Goal: Information Seeking & Learning: Find specific fact

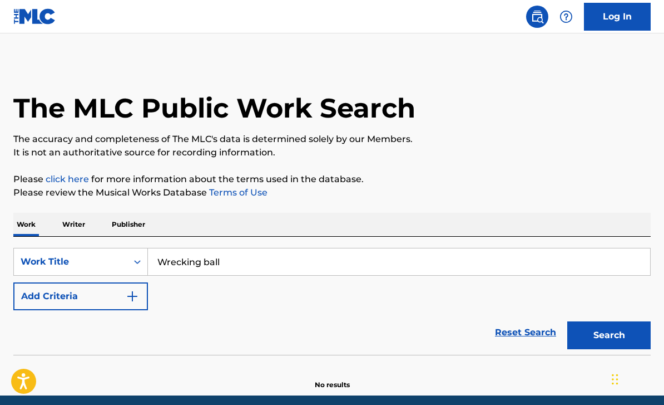
type input "Wrecking ball"
click at [609, 335] on button "Search" at bounding box center [609, 335] width 83 height 28
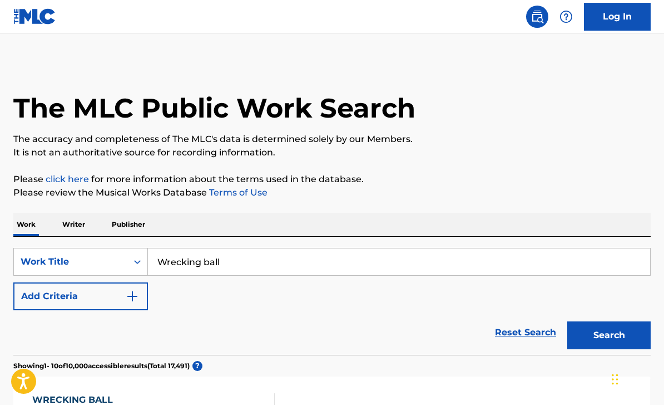
click at [130, 299] on img "Search Form" at bounding box center [132, 295] width 13 height 13
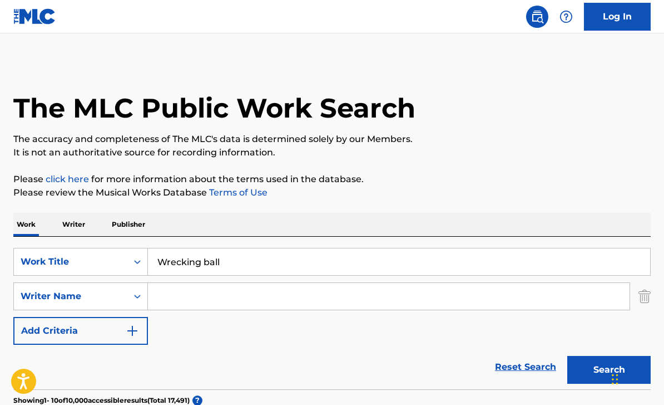
click at [298, 301] on input "Search Form" at bounding box center [389, 296] width 482 height 27
type input "[PERSON_NAME]"
click at [609, 370] on button "Search" at bounding box center [609, 370] width 83 height 28
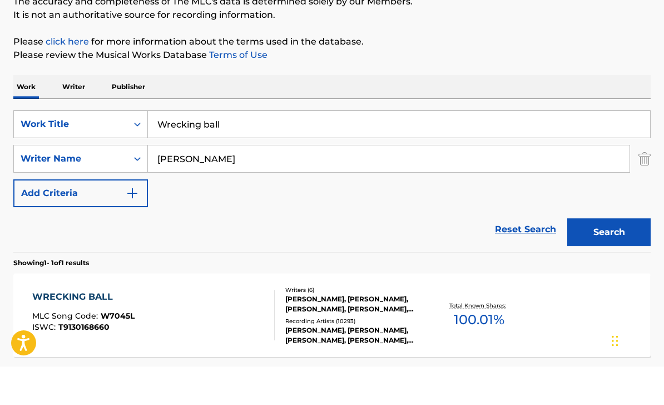
scroll to position [201, 0]
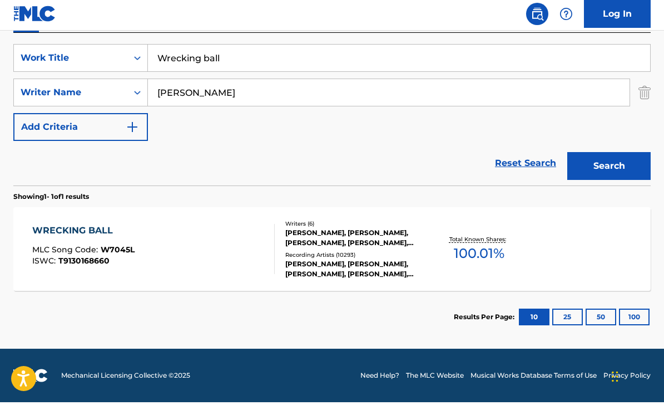
click at [410, 245] on div "[PERSON_NAME], [PERSON_NAME], [PERSON_NAME], [PERSON_NAME], [PERSON_NAME] [PERS…" at bounding box center [355, 240] width 141 height 20
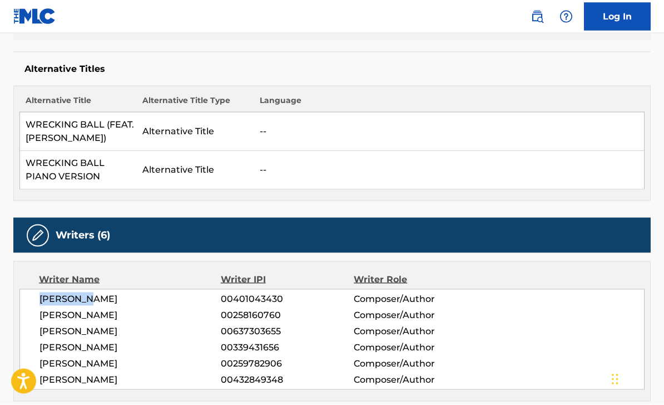
scroll to position [278, 0]
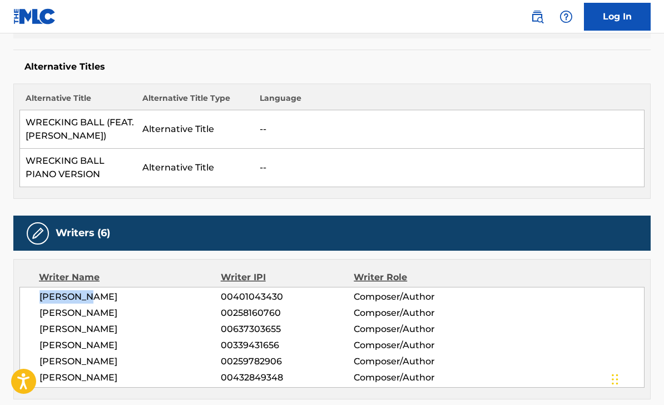
click at [47, 317] on span "[PERSON_NAME]" at bounding box center [130, 312] width 181 height 13
click at [48, 315] on span "[PERSON_NAME]" at bounding box center [130, 312] width 181 height 13
click at [48, 312] on span "[PERSON_NAME]" at bounding box center [130, 312] width 181 height 13
copy span "[PERSON_NAME]"
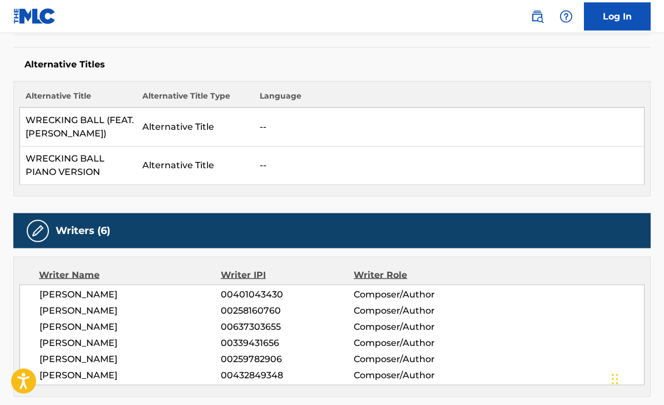
scroll to position [281, 0]
click at [44, 332] on span "[PERSON_NAME]" at bounding box center [130, 325] width 181 height 13
click at [45, 330] on span "[PERSON_NAME]" at bounding box center [130, 325] width 181 height 13
click at [51, 331] on span "[PERSON_NAME]" at bounding box center [130, 325] width 181 height 13
click at [129, 328] on span "[PERSON_NAME]" at bounding box center [130, 325] width 181 height 13
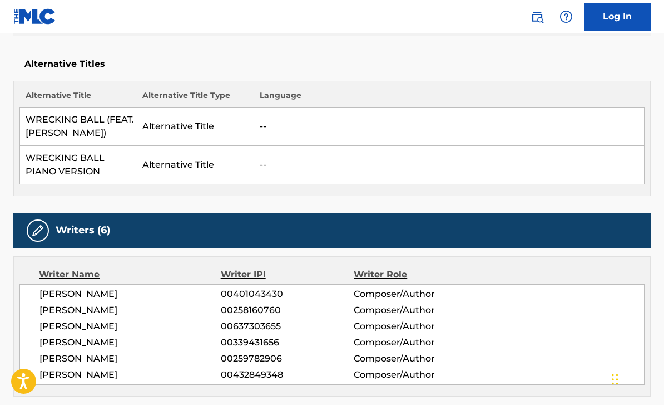
copy span "[PERSON_NAME]"
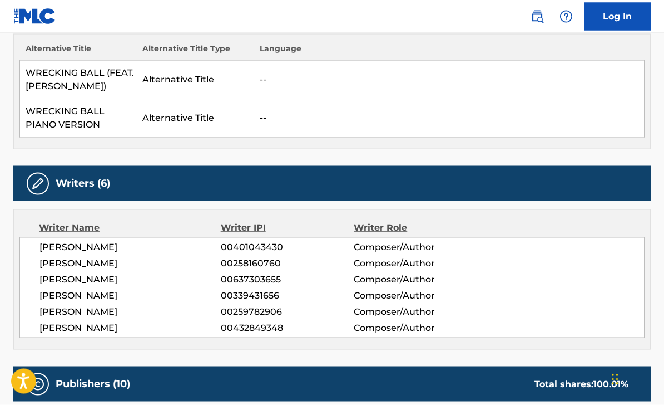
scroll to position [329, 0]
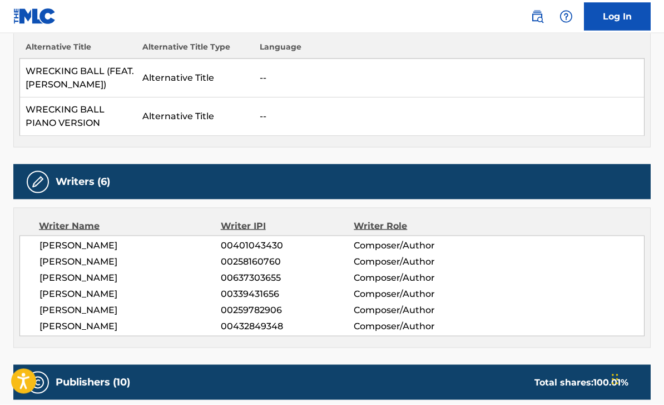
click at [44, 299] on span "[PERSON_NAME]" at bounding box center [130, 293] width 181 height 13
copy span "[PERSON_NAME]"
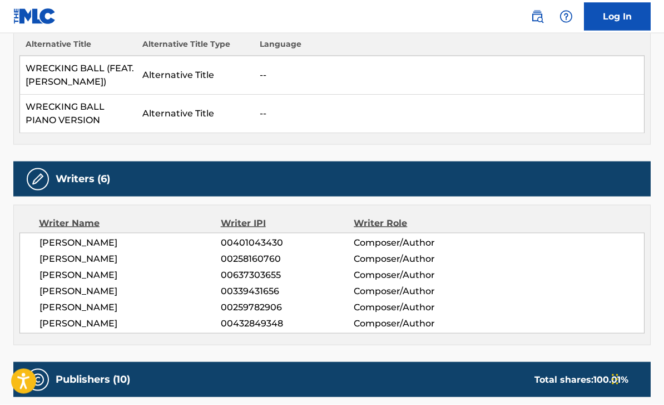
scroll to position [333, 0]
click at [71, 303] on span "[PERSON_NAME]" at bounding box center [130, 306] width 181 height 13
click at [50, 309] on span "[PERSON_NAME]" at bounding box center [130, 306] width 181 height 13
copy span "[PERSON_NAME]"
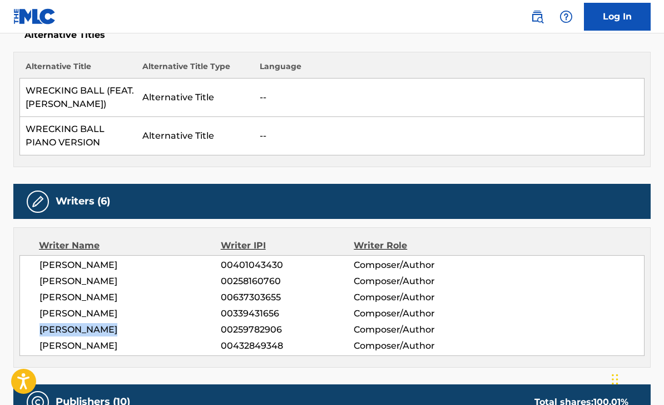
scroll to position [315, 0]
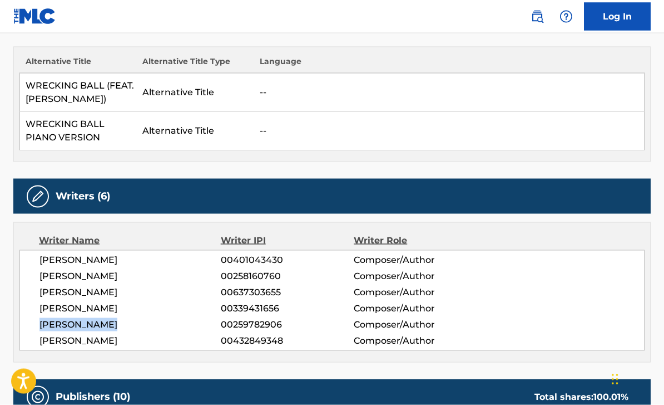
click at [66, 332] on div "[PERSON_NAME] 00401043430 Composer/Author [PERSON_NAME] 00258160760 Composer/Au…" at bounding box center [331, 300] width 625 height 101
click at [55, 346] on span "[PERSON_NAME]" at bounding box center [130, 340] width 181 height 13
click at [54, 346] on span "[PERSON_NAME]" at bounding box center [130, 340] width 181 height 13
copy span "[PERSON_NAME]"
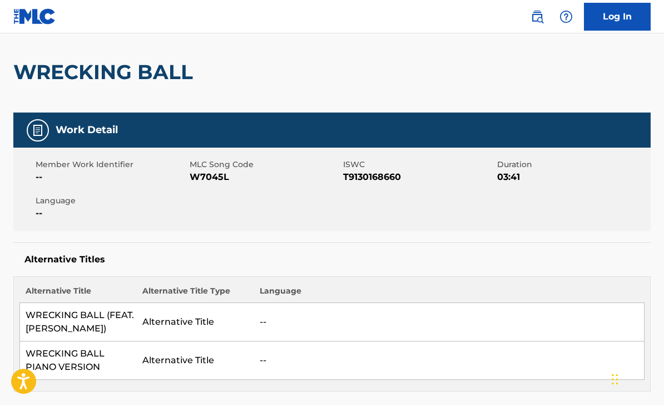
scroll to position [0, 0]
